Goal: Obtain resource: Obtain resource

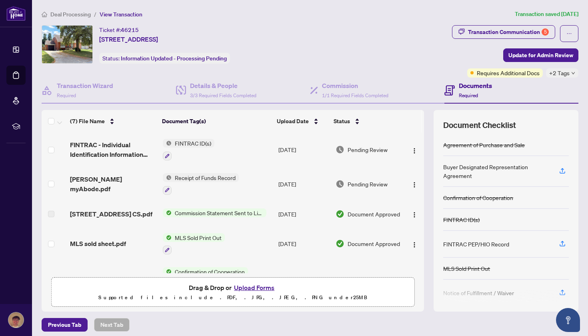
click at [189, 180] on span "Receipt of Funds Record" at bounding box center [205, 177] width 67 height 9
click at [108, 190] on td "[PERSON_NAME] myAbode.pdf" at bounding box center [113, 184] width 92 height 34
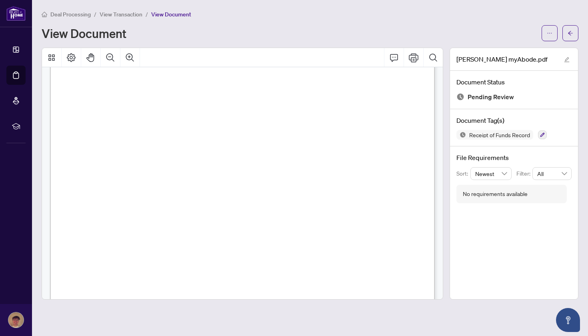
scroll to position [68, 0]
click at [416, 56] on icon "Print" at bounding box center [414, 58] width 10 height 10
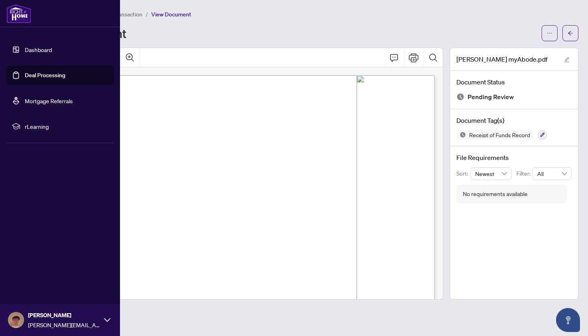
click at [25, 50] on link "Dashboard" at bounding box center [38, 49] width 27 height 7
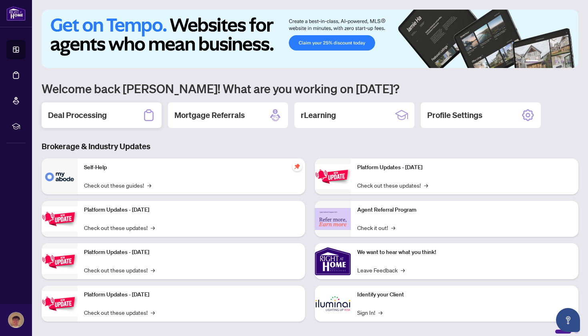
click at [98, 120] on h2 "Deal Processing" at bounding box center [77, 115] width 59 height 11
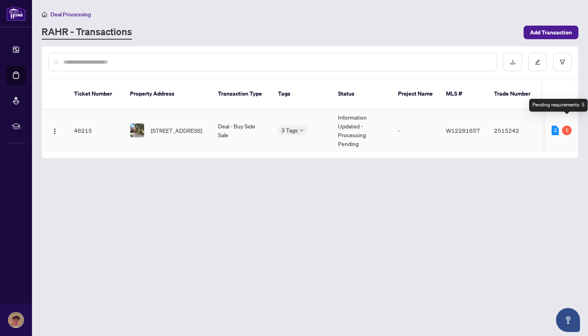
click at [570, 126] on div "5" at bounding box center [567, 131] width 10 height 10
click at [102, 124] on td "46215" at bounding box center [96, 131] width 56 height 42
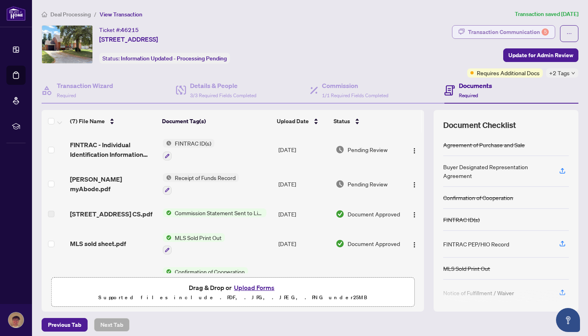
click at [522, 31] on div "Transaction Communication 5" at bounding box center [508, 32] width 81 height 13
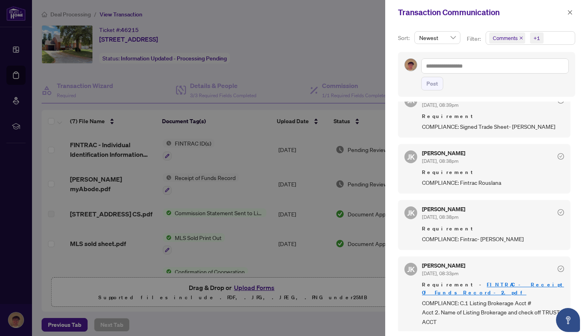
scroll to position [252, 0]
click at [339, 50] on div at bounding box center [294, 168] width 588 height 336
